Goal: Transaction & Acquisition: Purchase product/service

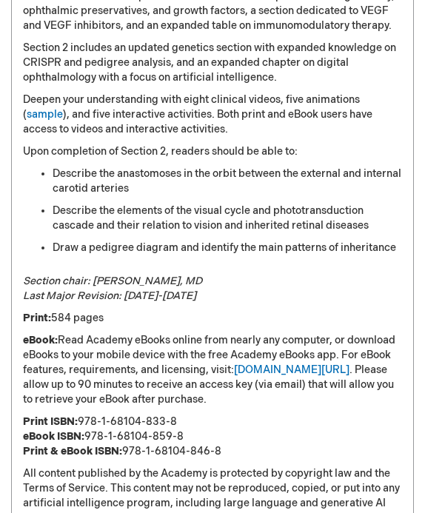
scroll to position [1353, 0]
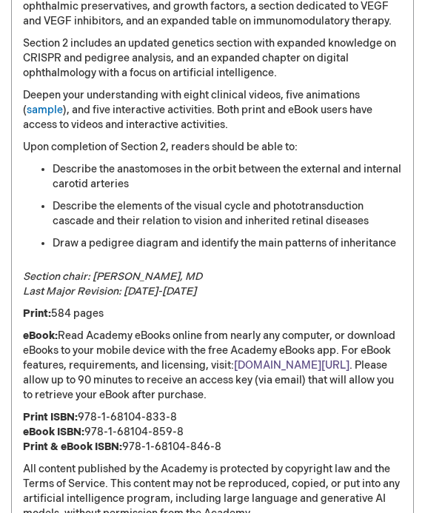
click at [261, 359] on link "[DOMAIN_NAME][URL]" at bounding box center [292, 365] width 116 height 13
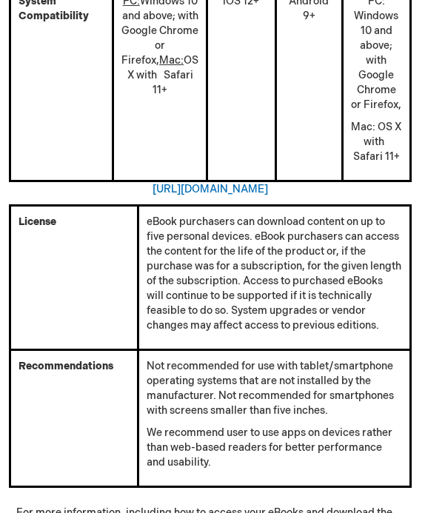
scroll to position [850, 67]
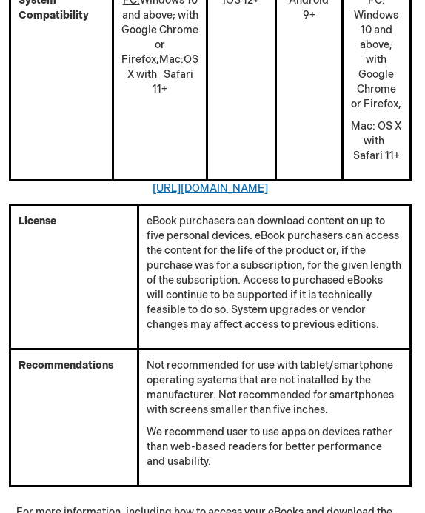
click at [153, 182] on link "https://kitaboo.com/devices-and-operating-systems-that-support-kitaboo-reader/" at bounding box center [211, 188] width 116 height 13
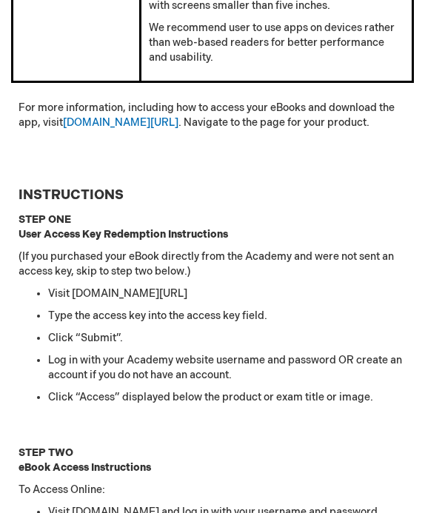
scroll to position [1228, 0]
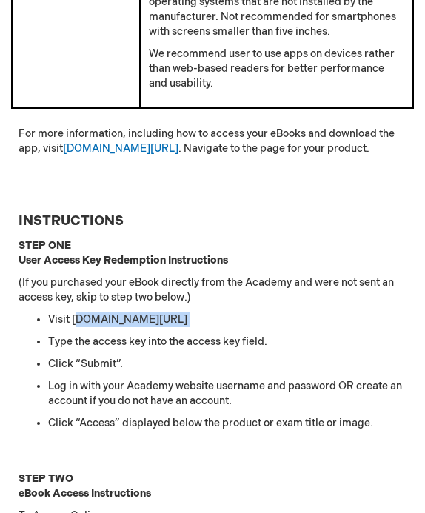
drag, startPoint x: 77, startPoint y: 235, endPoint x: 159, endPoint y: 239, distance: 82.3
click at [159, 313] on ul "Visit aao.org/accesskeys Type the access key into the access key field. Click “…" at bounding box center [213, 372] width 388 height 119
click at [63, 142] on link "aao.org/store" at bounding box center [121, 148] width 116 height 13
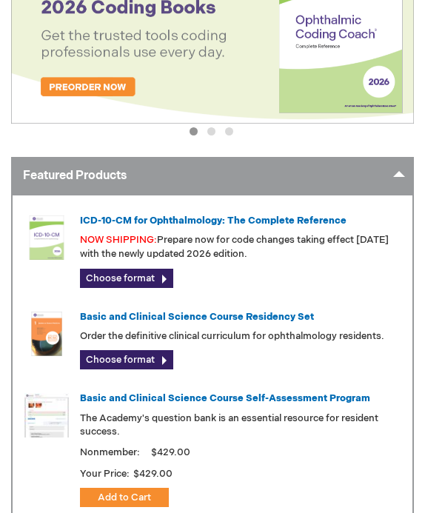
scroll to position [319, 0]
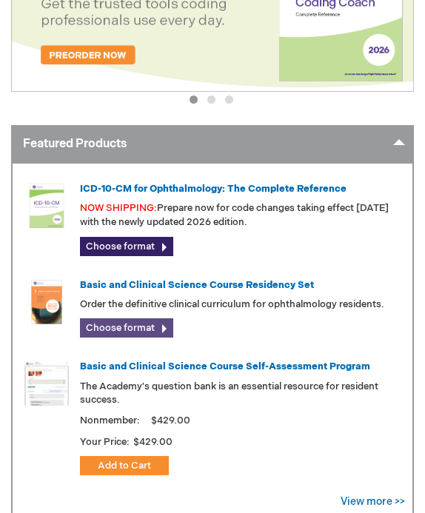
click at [154, 323] on link "Choose format" at bounding box center [126, 328] width 93 height 19
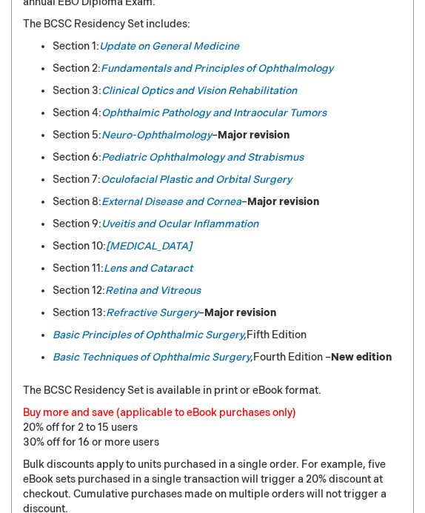
scroll to position [1199, 0]
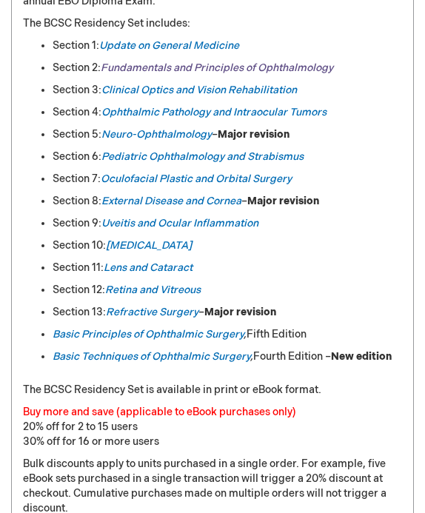
click at [288, 67] on link "Fundamentals and Principles of Ophthalmology" at bounding box center [217, 67] width 233 height 13
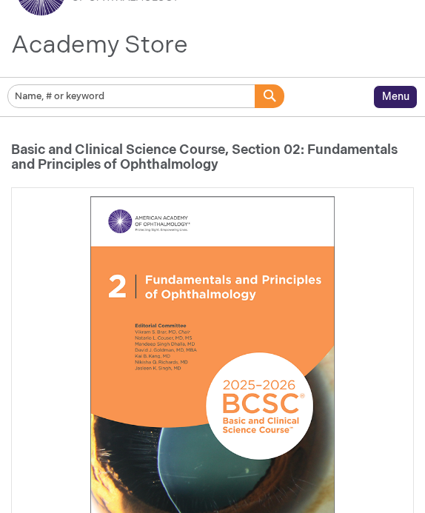
scroll to position [93, 0]
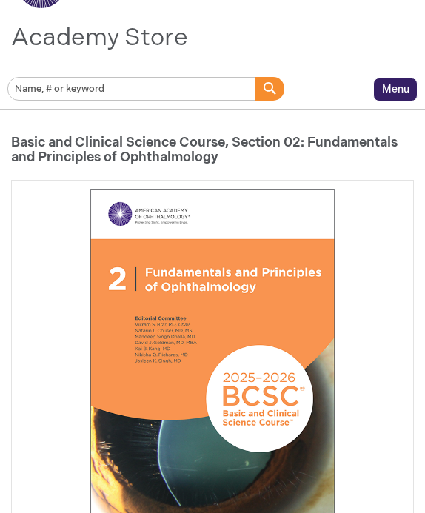
drag, startPoint x: 15, startPoint y: 133, endPoint x: 265, endPoint y: 155, distance: 251.4
copy h1 "Basic and Clinical Science Course, Section 02: Fundamentals and Principles of O…"
